Goal: Transaction & Acquisition: Purchase product/service

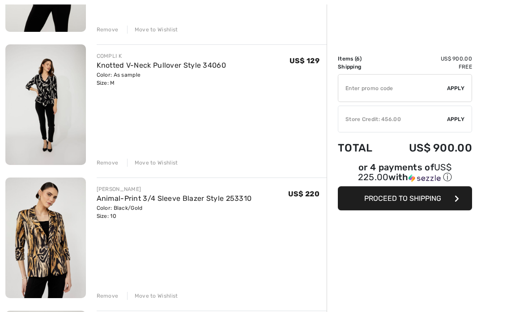
scroll to position [339, 0]
click at [113, 301] on div "DOLCEZZA Sporty Zip-Up Jacket Style 75688 Color: As sample Size: M Final Sale U…" at bounding box center [166, 291] width 322 height 1026
click at [112, 298] on div "Remove" at bounding box center [108, 296] width 22 height 8
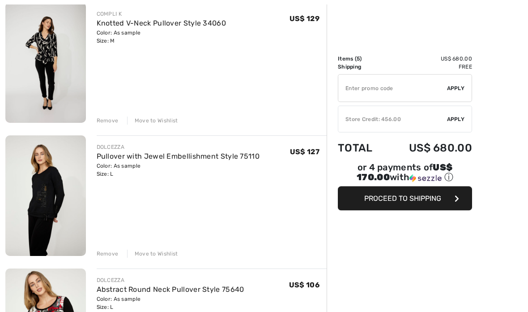
scroll to position [383, 0]
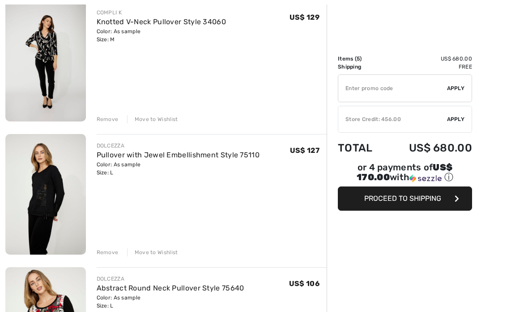
click at [109, 251] on div "Remove" at bounding box center [108, 252] width 22 height 8
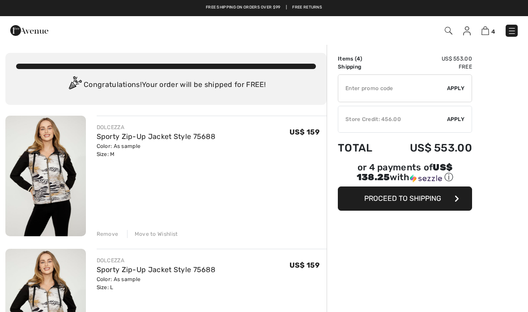
scroll to position [0, 0]
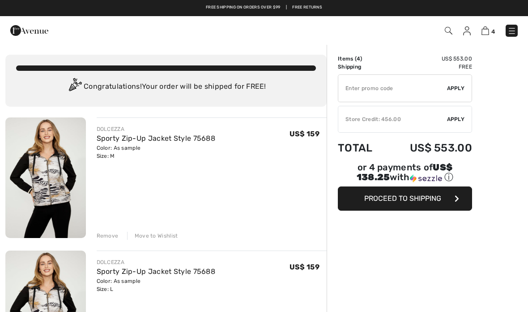
click at [105, 236] on div "Remove" at bounding box center [108, 236] width 22 height 8
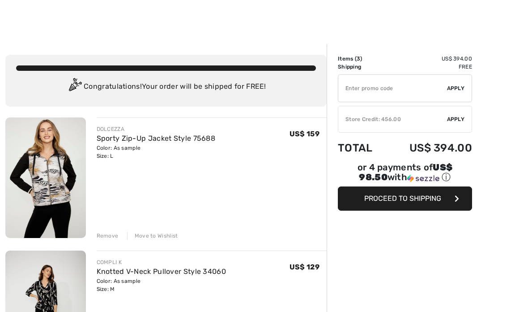
scroll to position [1, 0]
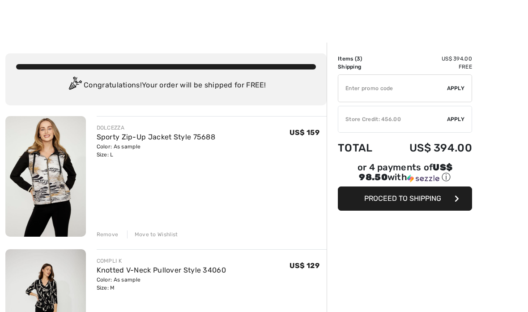
click at [389, 124] on div "✔ Store Credit: 456.00 Apply Remove" at bounding box center [405, 119] width 134 height 27
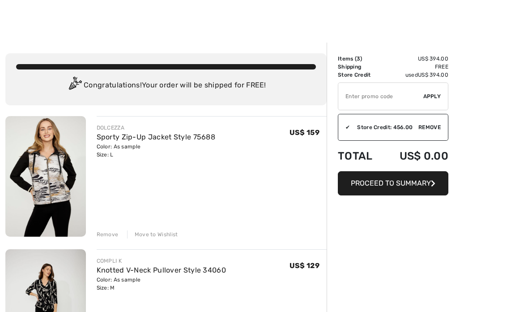
click at [403, 184] on span "Proceed to Summary" at bounding box center [391, 183] width 80 height 9
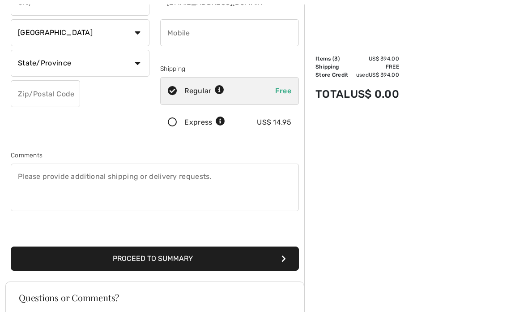
scroll to position [148, 0]
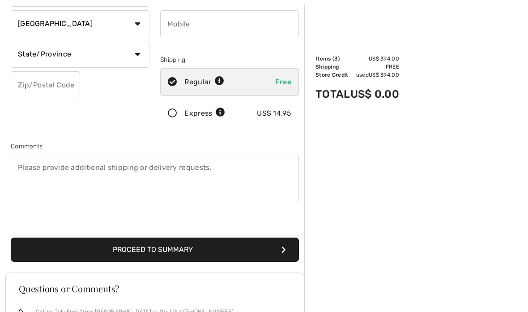
click at [252, 254] on button "Proceed to Summary" at bounding box center [155, 250] width 288 height 24
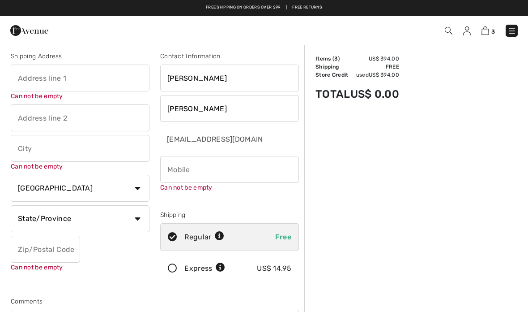
scroll to position [0, 0]
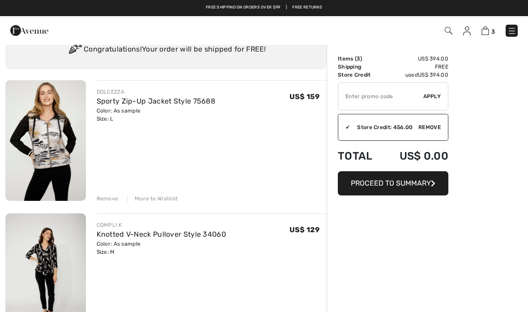
click at [406, 188] on button "Proceed to Summary" at bounding box center [393, 183] width 111 height 24
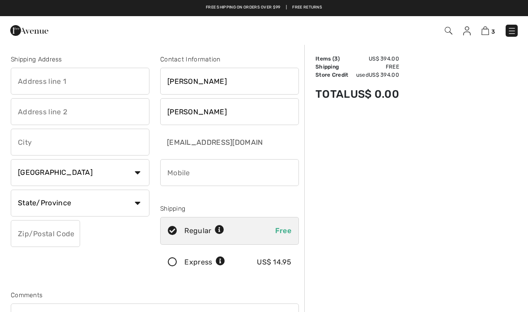
click at [109, 85] on input "text" at bounding box center [80, 81] width 139 height 27
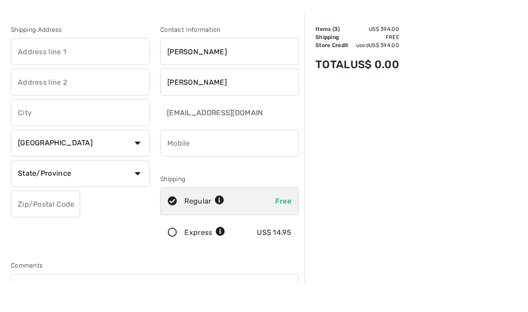
type input "2113 Christina Cove"
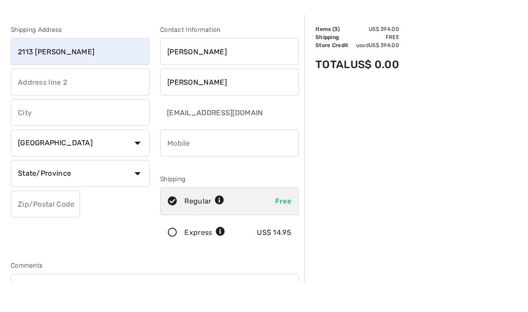
type input "Hoover"
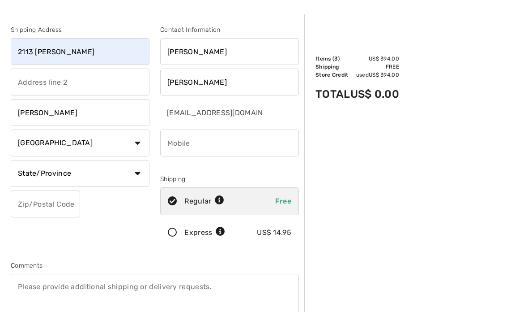
select select "US"
select select "AL"
type input "35244"
type input "2055425435"
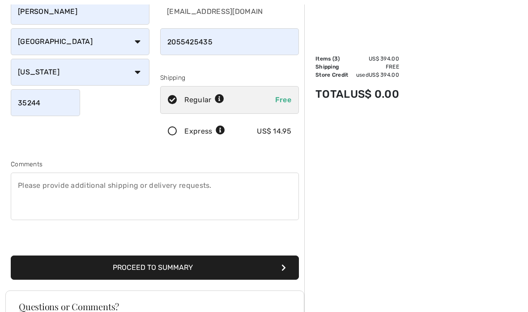
scroll to position [136, 0]
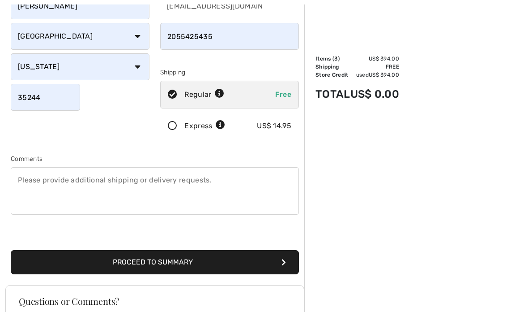
click at [243, 262] on button "Proceed to Summary" at bounding box center [155, 262] width 288 height 24
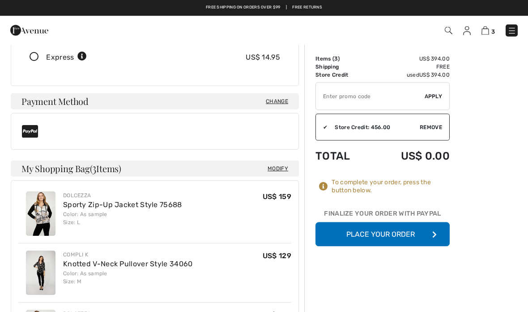
scroll to position [176, 0]
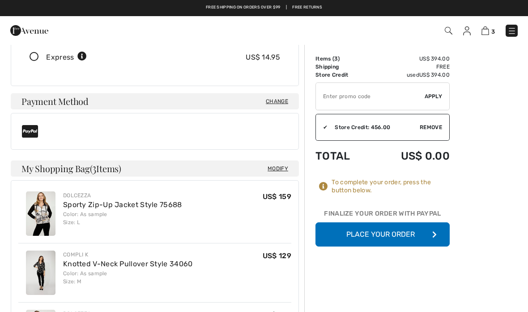
click at [405, 232] on button "Place Your Order" at bounding box center [383, 234] width 134 height 24
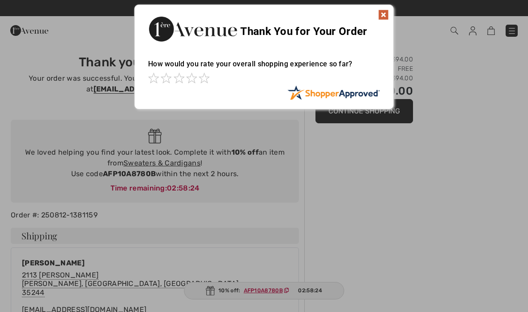
click at [382, 18] on img at bounding box center [383, 14] width 11 height 11
